Goal: Task Accomplishment & Management: Manage account settings

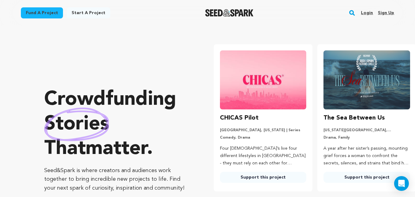
click at [385, 12] on link "Sign up" at bounding box center [386, 13] width 16 height 10
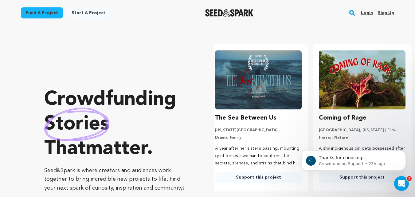
scroll to position [0, 109]
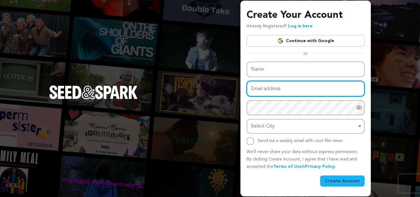
type input "[EMAIL_ADDRESS][DOMAIN_NAME]"
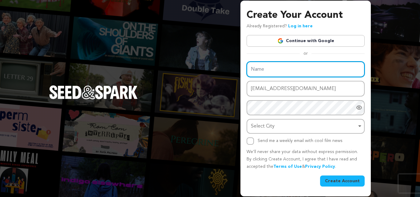
click at [264, 68] on input "Name" at bounding box center [305, 69] width 118 height 16
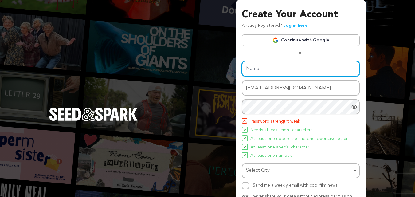
type input "[US_STATE]'s Vision Eye Care Center"
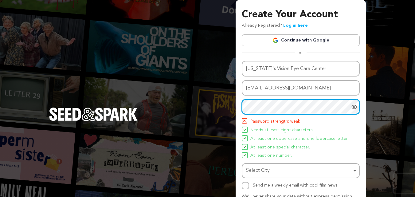
click at [217, 108] on div "Create Your Account Already Registered? Log in here Continue with Google or eyJ…" at bounding box center [207, 120] width 415 height 240
click at [267, 166] on div "Select City Remove item" at bounding box center [301, 170] width 112 height 11
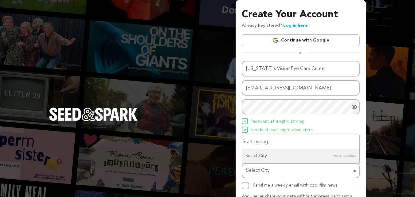
click at [272, 141] on input "Select City" at bounding box center [300, 142] width 117 height 14
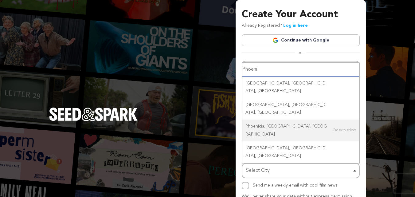
type input "Phoenix"
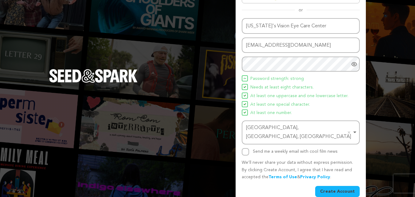
scroll to position [44, 0]
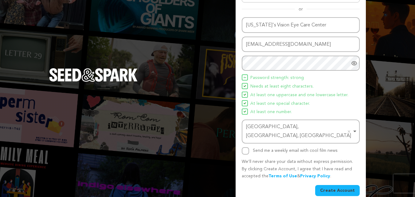
click at [242, 147] on div "Name [US_STATE]'s Vision Eye Care Center Email address [EMAIL_ADDRESS][DOMAIN_N…" at bounding box center [301, 106] width 118 height 179
click at [246, 147] on input "Send me a weekly email with cool film news" at bounding box center [245, 150] width 7 height 7
checkbox input "true"
click at [332, 185] on button "Create Account" at bounding box center [337, 190] width 45 height 11
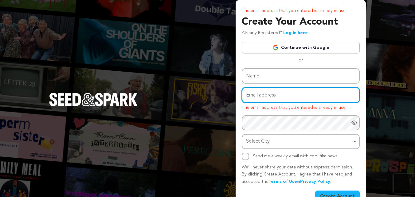
type input "[EMAIL_ADDRESS][DOMAIN_NAME]"
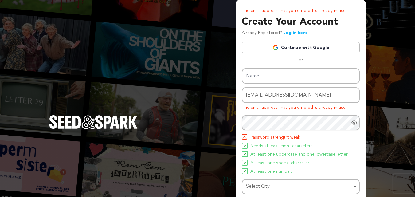
click at [294, 33] on link "Log in here" at bounding box center [295, 33] width 25 height 4
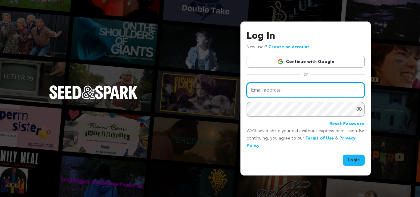
type input "[EMAIL_ADDRESS][DOMAIN_NAME]"
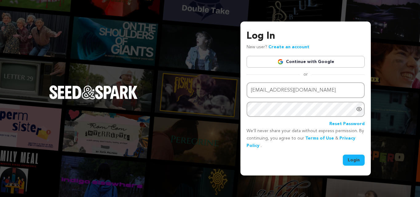
click at [359, 158] on button "Login" at bounding box center [353, 159] width 22 height 11
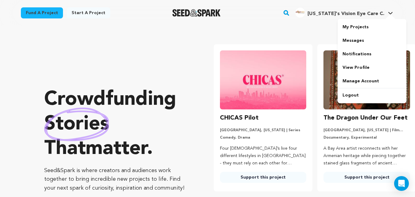
click at [354, 11] on span "Arizona's Vision Eye Care C." at bounding box center [345, 13] width 77 height 5
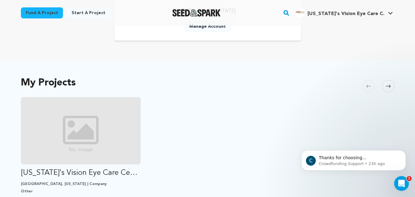
scroll to position [92, 0]
